Goal: Task Accomplishment & Management: Complete application form

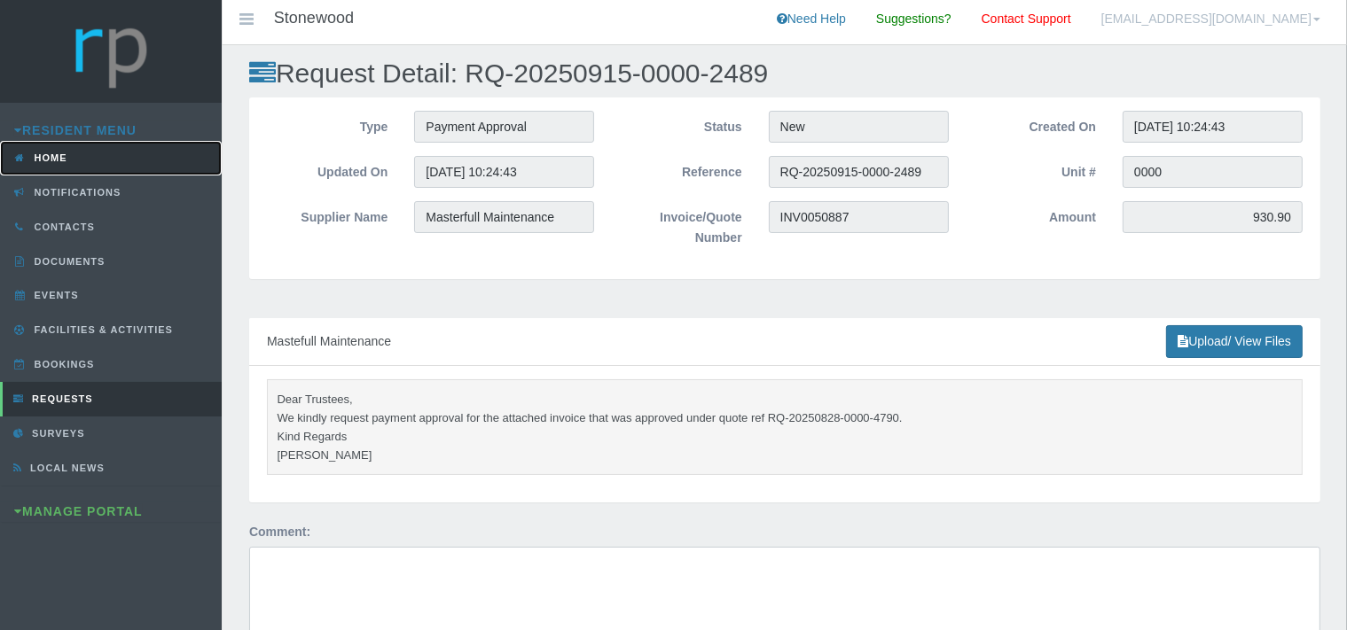
click at [77, 151] on link "Home" at bounding box center [111, 158] width 222 height 35
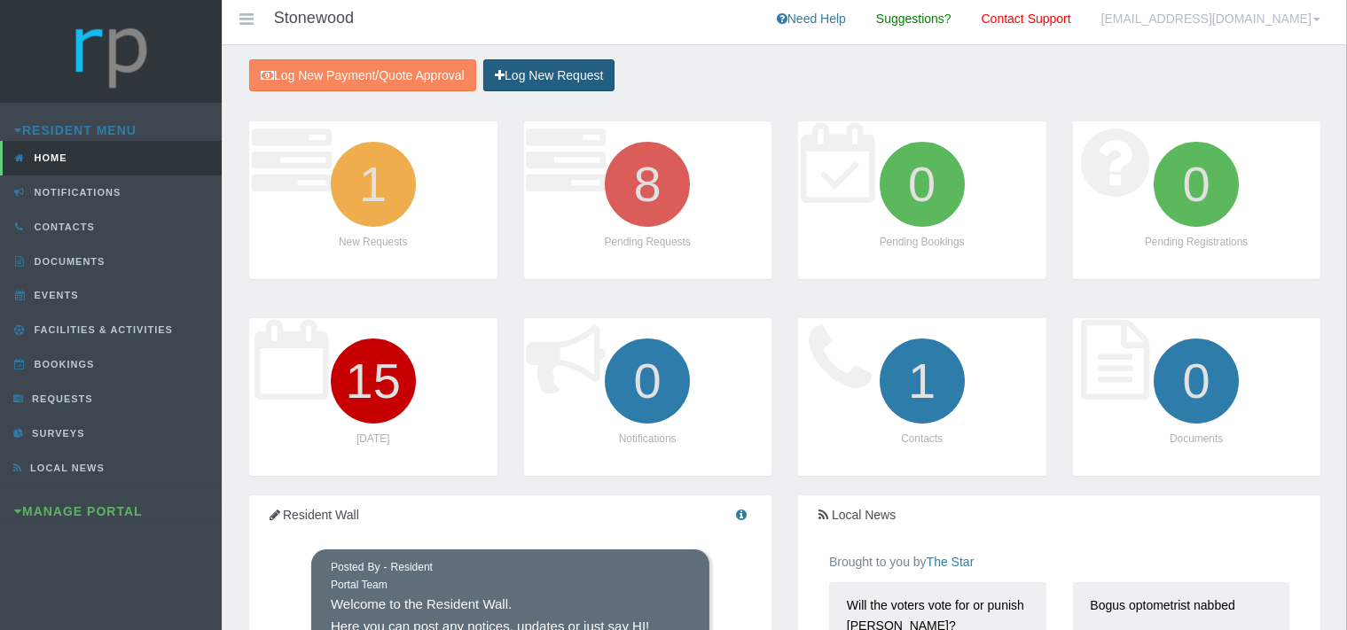
click at [607, 83] on link "Log New Request" at bounding box center [548, 75] width 131 height 33
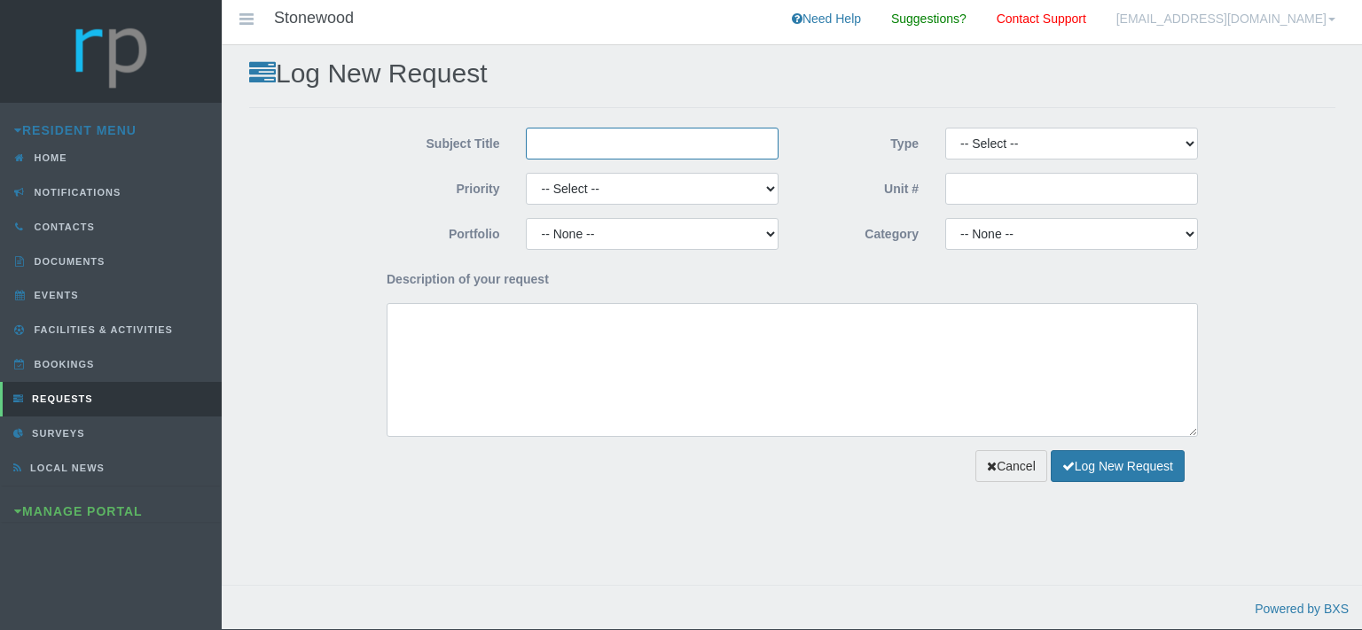
click at [560, 147] on input "Subject Title" at bounding box center [652, 144] width 253 height 32
type input "Picasso Plumbing"
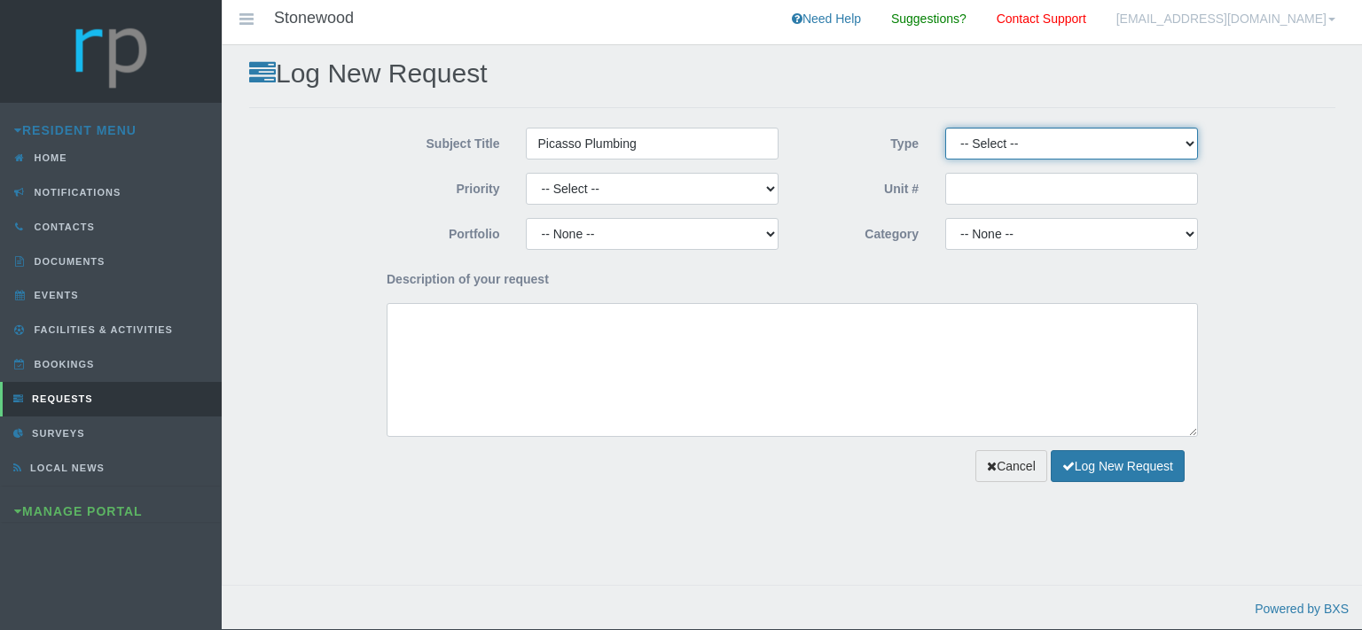
click at [945, 128] on select "-- Select -- Complaint Compliment Enquiry Request for maintenance Other (not li…" at bounding box center [1071, 144] width 253 height 32
select select "QUOTE"
click option "Quote Approval" at bounding box center [0, 0] width 0 height 0
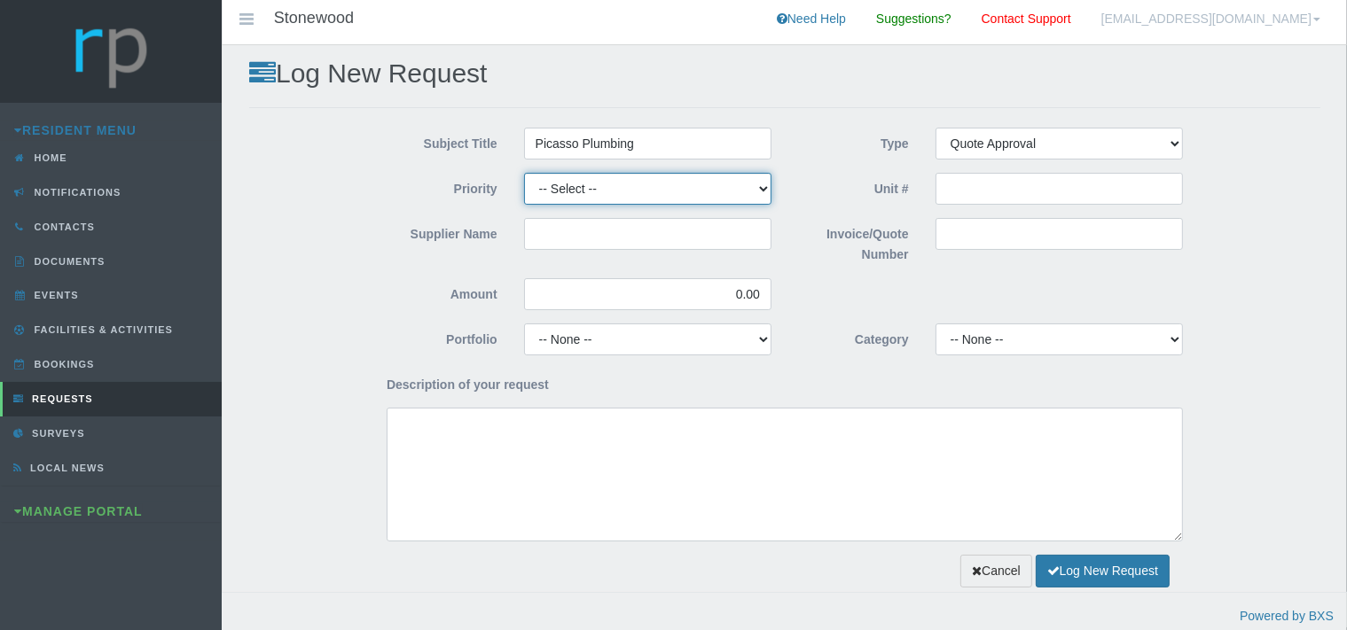
click at [524, 173] on select "-- Select -- High Low Normal" at bounding box center [647, 189] width 247 height 32
select select "MEDIUM"
click option "Normal" at bounding box center [0, 0] width 0 height 0
click at [595, 234] on input "Supplier Name" at bounding box center [647, 234] width 247 height 32
type input "P"
